Goal: Information Seeking & Learning: Learn about a topic

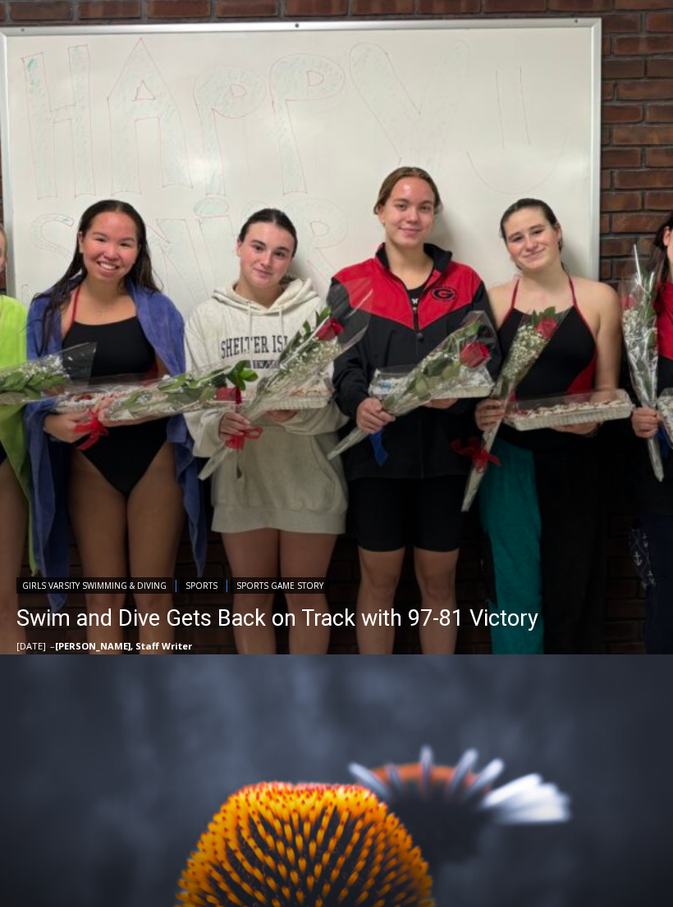
scroll to position [350, 0]
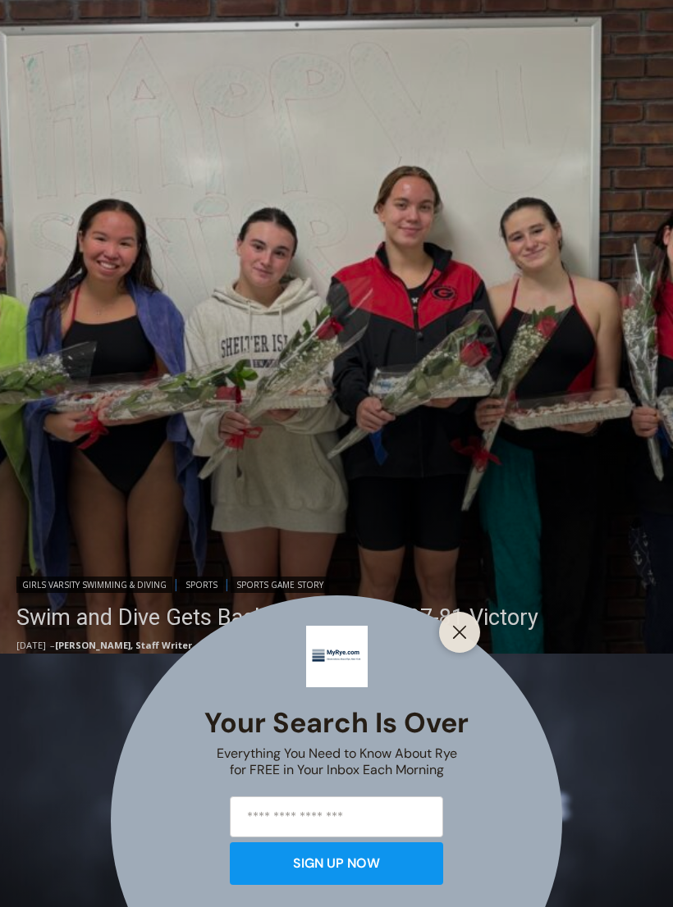
click at [465, 640] on icon "Close" at bounding box center [459, 632] width 15 height 15
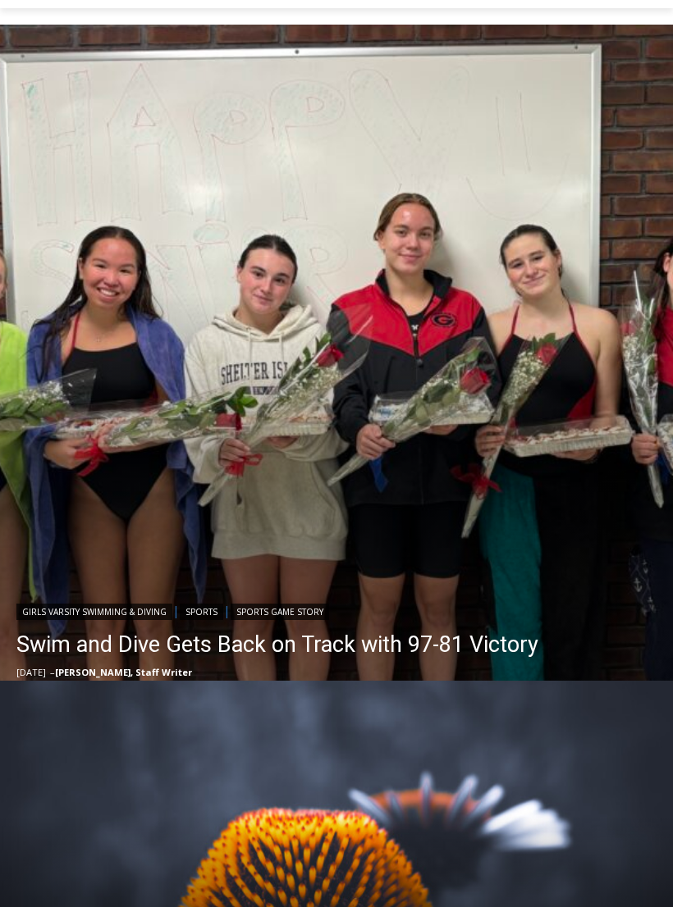
scroll to position [308, 0]
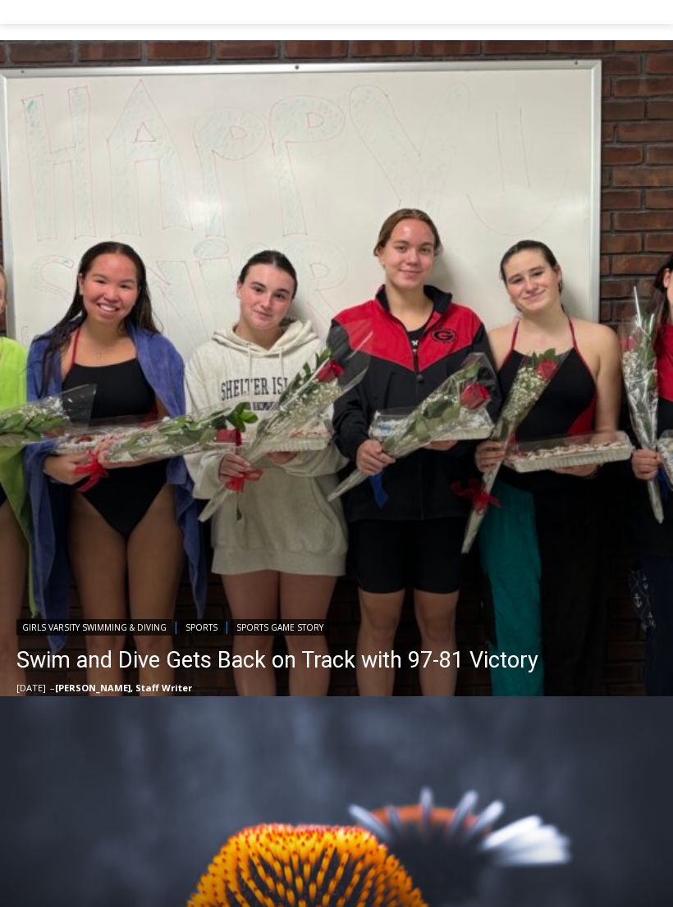
click at [253, 665] on link "Swim and Dive Gets Back on Track with 97-81 Victory" at bounding box center [277, 660] width 522 height 33
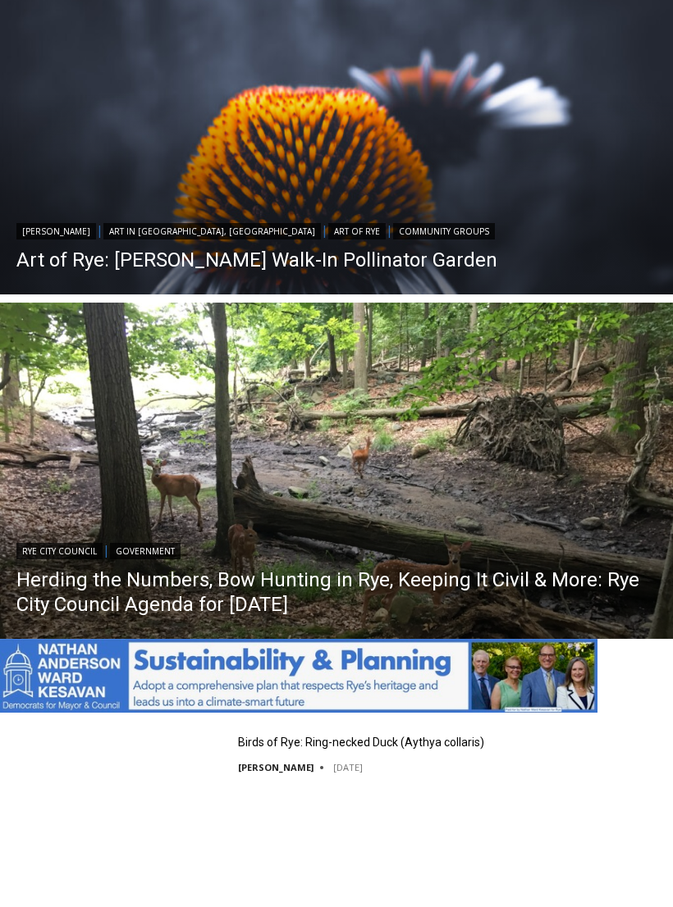
scroll to position [1046, 0]
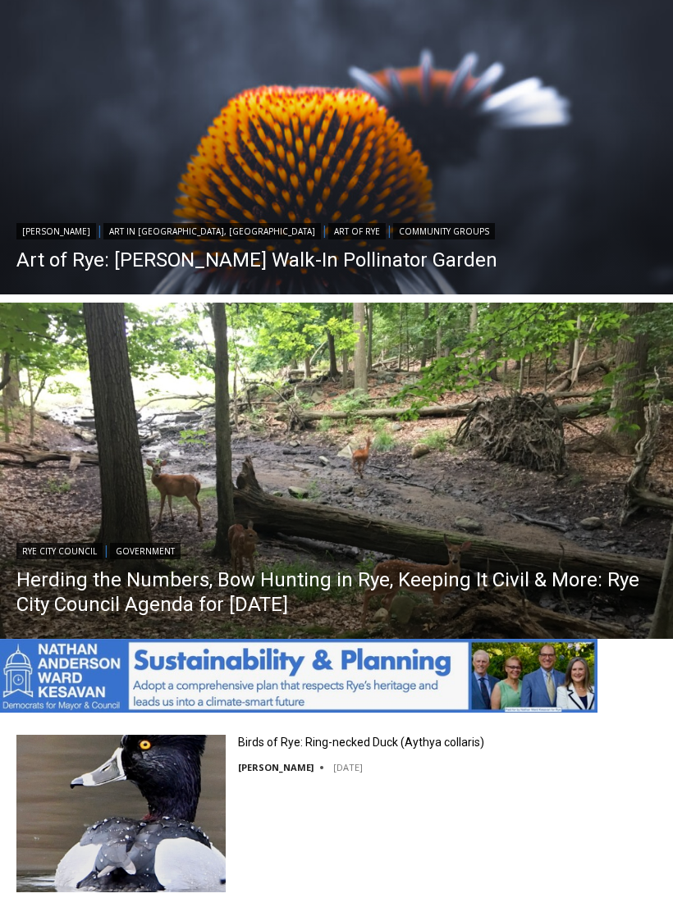
click at [339, 587] on link "Herding the Numbers, Bow Hunting in Rye, Keeping It Civil & More: Rye City Coun…" at bounding box center [336, 592] width 640 height 49
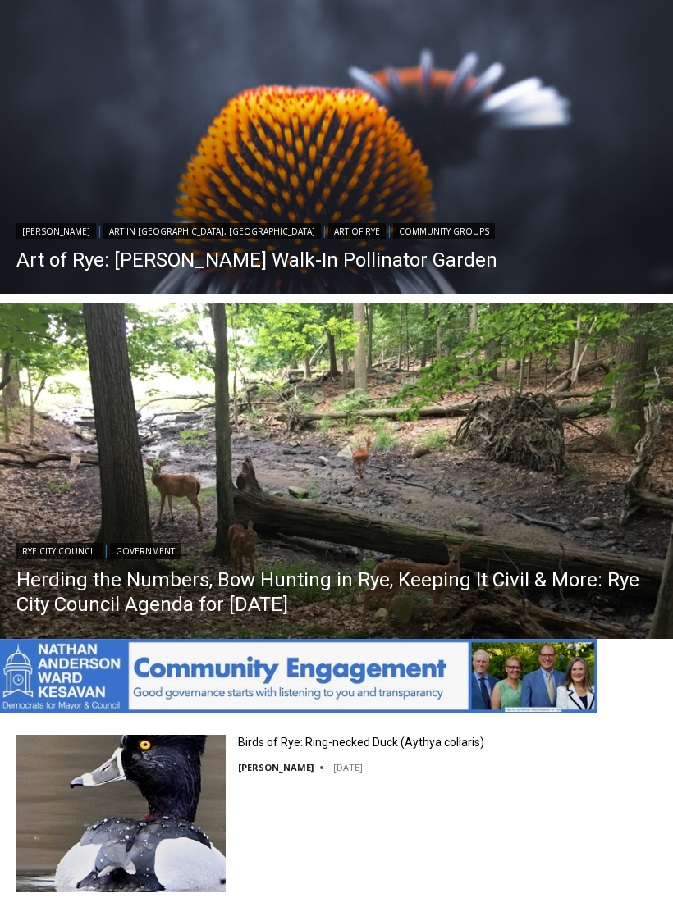
scroll to position [1072, 0]
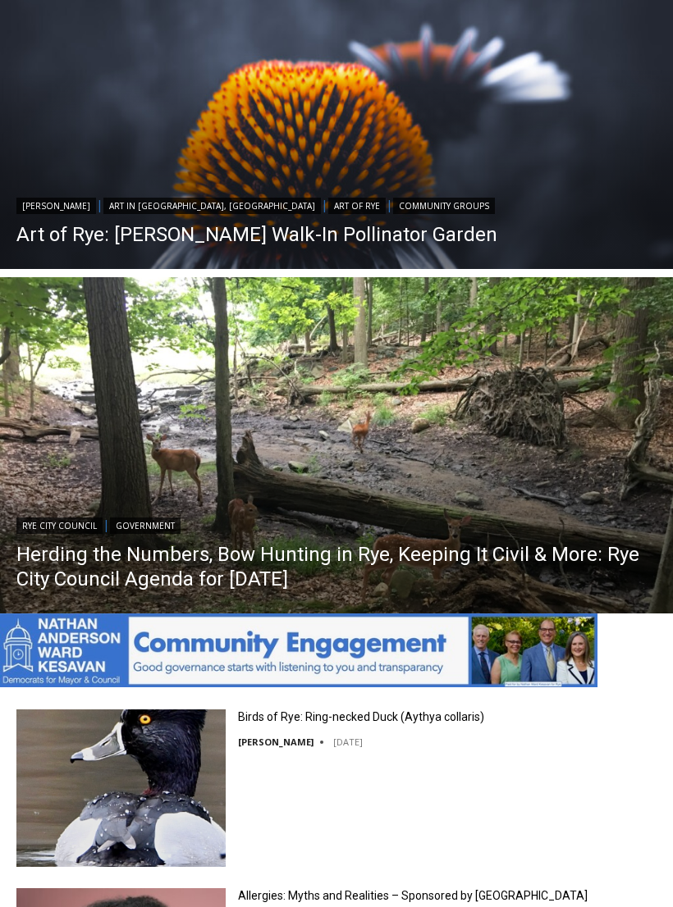
click at [327, 175] on img "Read More Art of Rye: Edith Read Walk-In Pollinator Garden" at bounding box center [336, 101] width 673 height 336
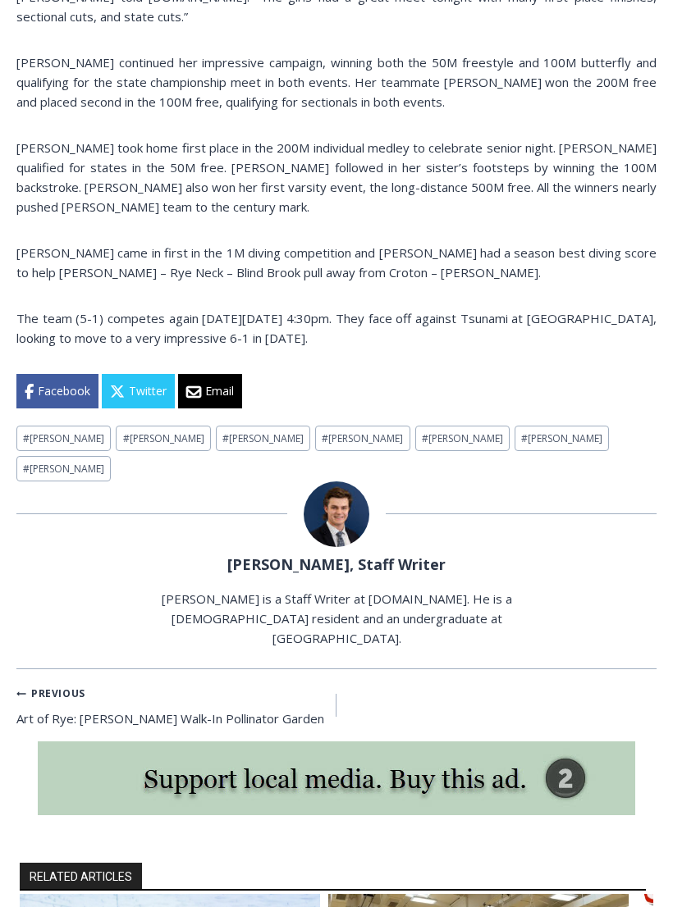
scroll to position [1265, 0]
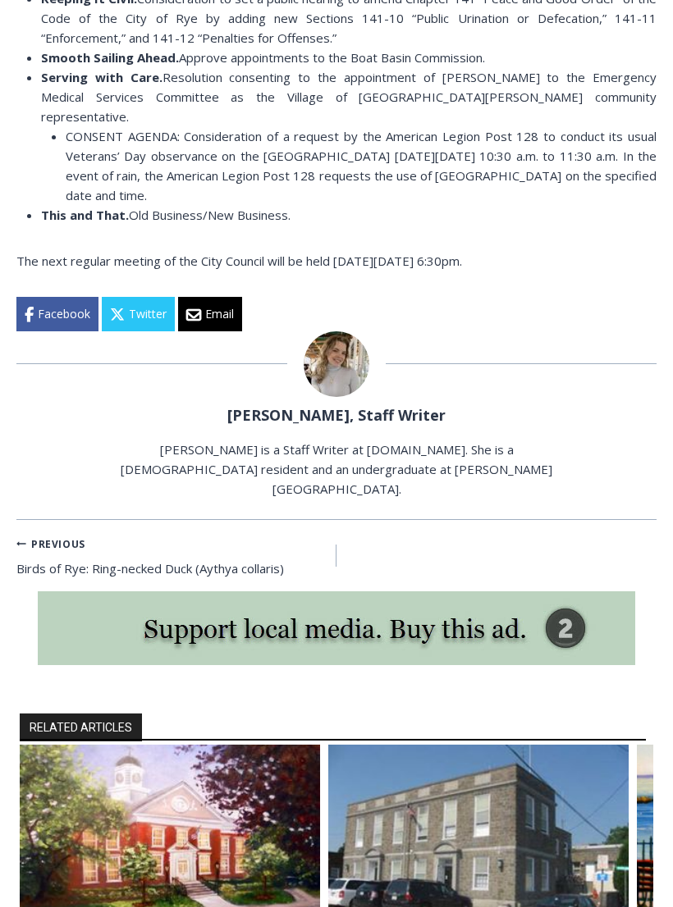
scroll to position [463, 0]
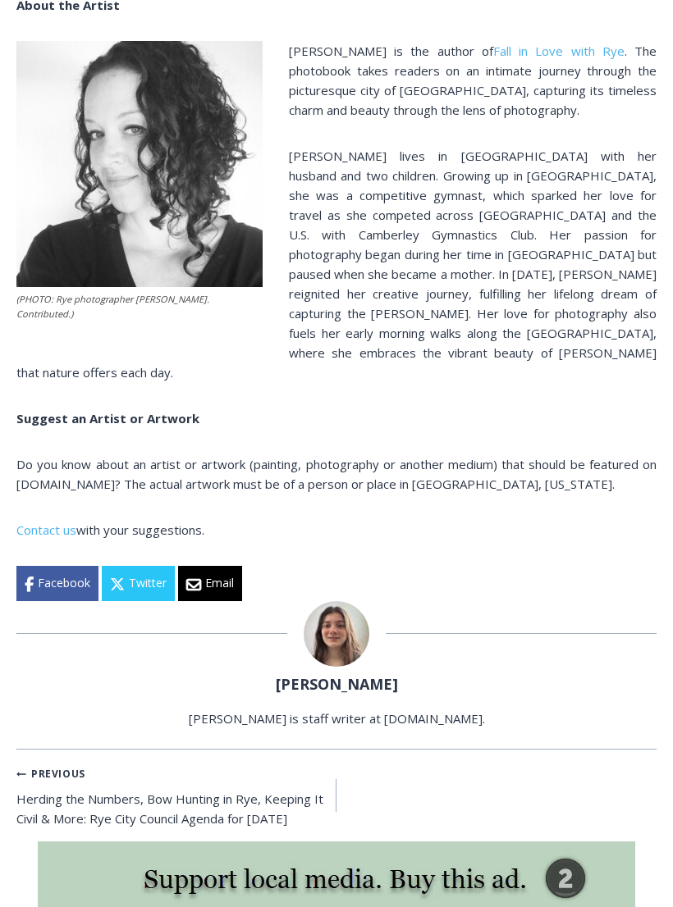
scroll to position [446, 0]
